Goal: Transaction & Acquisition: Purchase product/service

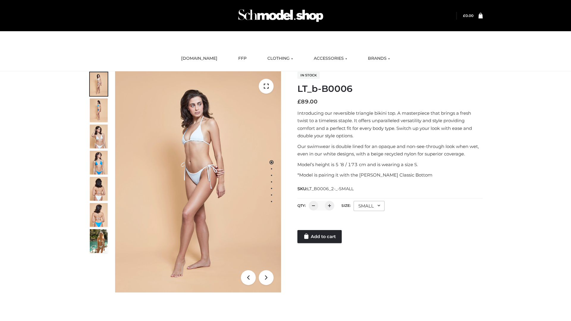
click at [320, 237] on link "Add to cart" at bounding box center [319, 236] width 44 height 13
